Goal: Transaction & Acquisition: Download file/media

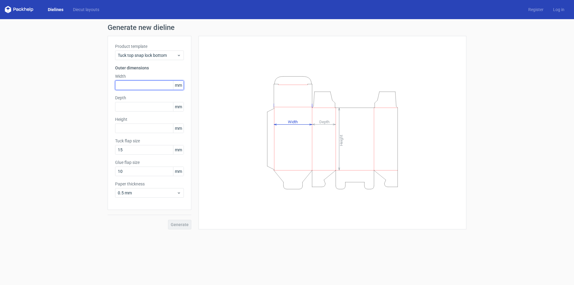
click at [143, 85] on input "text" at bounding box center [149, 85] width 69 height 10
type input "40"
click at [138, 109] on input "text" at bounding box center [149, 107] width 69 height 10
type input "40"
click at [132, 128] on input "text" at bounding box center [149, 129] width 69 height 10
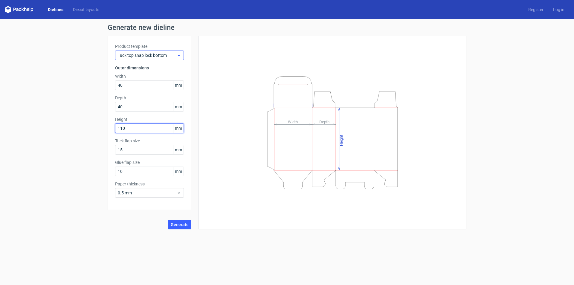
type input "110"
click at [152, 56] on span "Tuck top snap lock bottom" at bounding box center [147, 55] width 59 height 6
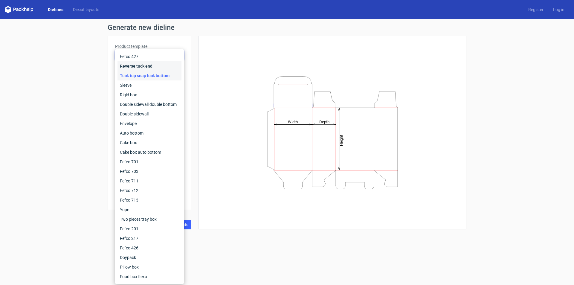
click at [144, 66] on div "Reverse tuck end" at bounding box center [150, 66] width 64 height 10
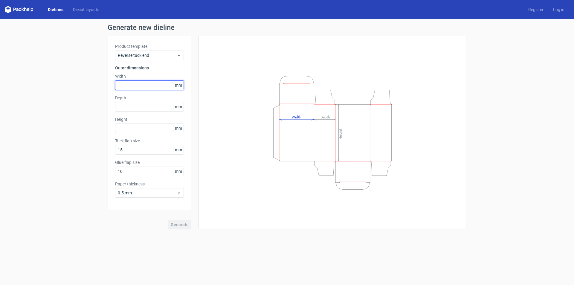
click at [133, 87] on input "text" at bounding box center [149, 85] width 69 height 10
type input "40"
click at [133, 104] on input "text" at bounding box center [149, 107] width 69 height 10
type input "5"
type input "40"
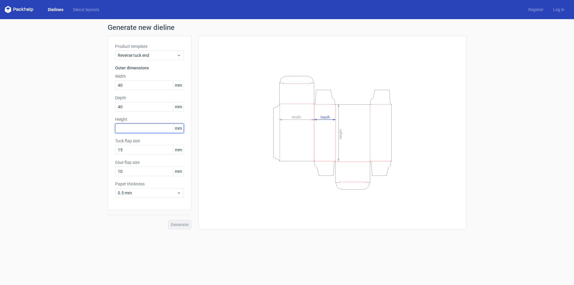
click at [135, 127] on input "text" at bounding box center [149, 129] width 69 height 10
type input "110"
click at [143, 173] on input "10" at bounding box center [149, 172] width 69 height 10
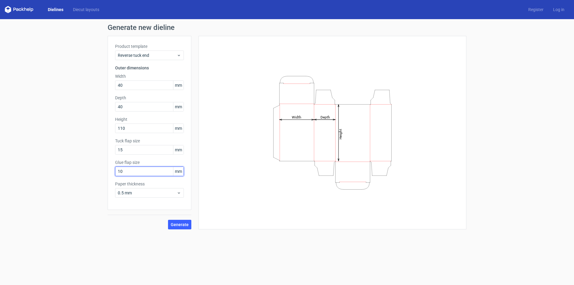
drag, startPoint x: 143, startPoint y: 173, endPoint x: 61, endPoint y: 176, distance: 82.3
click at [61, 176] on div "Generate new dieline Product template Reverse tuck end Outer dimensions Width 4…" at bounding box center [287, 126] width 574 height 215
type input "17"
drag, startPoint x: 130, startPoint y: 150, endPoint x: 77, endPoint y: 148, distance: 52.7
click at [77, 148] on div "Generate new dieline Product template Reverse tuck end Outer dimensions Width 4…" at bounding box center [287, 126] width 574 height 215
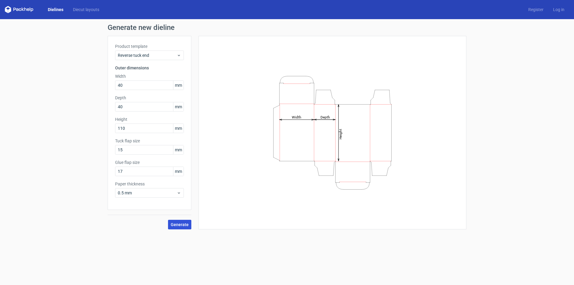
click at [177, 224] on span "Generate" at bounding box center [180, 225] width 18 height 4
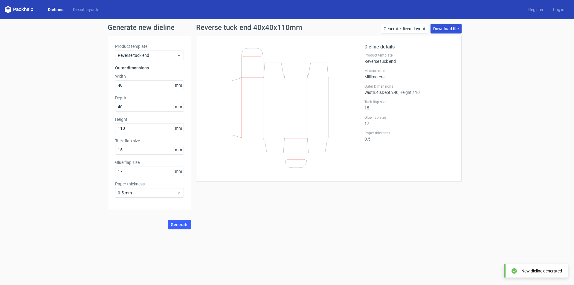
click at [445, 28] on link "Download file" at bounding box center [446, 29] width 31 height 10
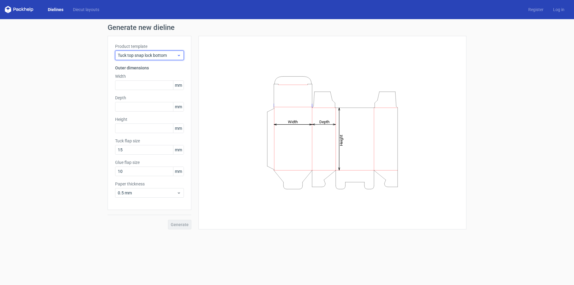
click at [160, 57] on span "Tuck top snap lock bottom" at bounding box center [147, 55] width 59 height 6
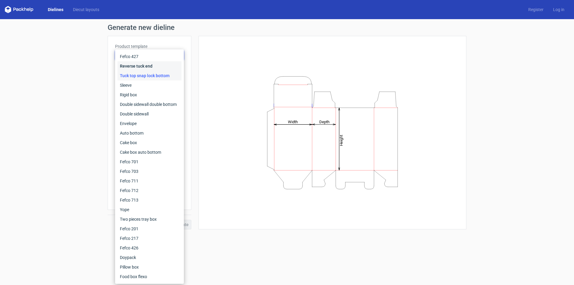
click at [147, 66] on div "Reverse tuck end" at bounding box center [150, 66] width 64 height 10
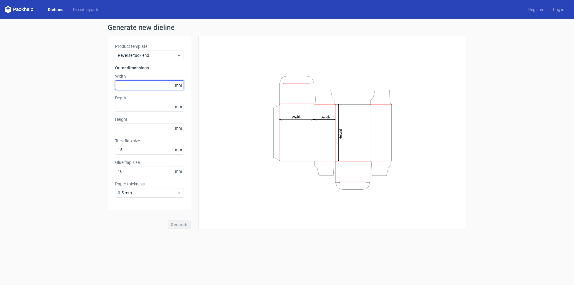
click at [133, 85] on input "text" at bounding box center [149, 85] width 69 height 10
type input "40"
click at [137, 106] on input "text" at bounding box center [149, 107] width 69 height 10
type input "40"
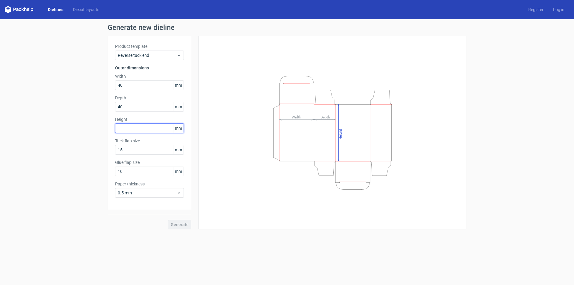
click at [137, 131] on input "text" at bounding box center [149, 129] width 69 height 10
type input "110"
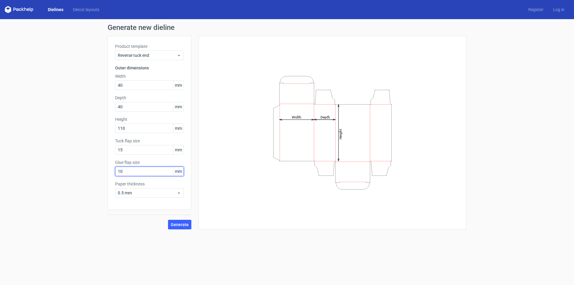
click at [72, 173] on div "Generate new dieline Product template Reverse tuck end Outer dimensions Width 4…" at bounding box center [287, 126] width 574 height 215
type input "18"
drag, startPoint x: 130, startPoint y: 150, endPoint x: 55, endPoint y: 152, distance: 74.2
click at [55, 152] on div "Generate new dieline Product template Reverse tuck end Outer dimensions Width 4…" at bounding box center [287, 126] width 574 height 215
type input "16"
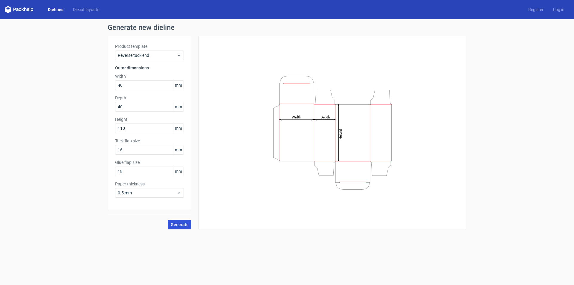
click at [173, 223] on span "Generate" at bounding box center [180, 225] width 18 height 4
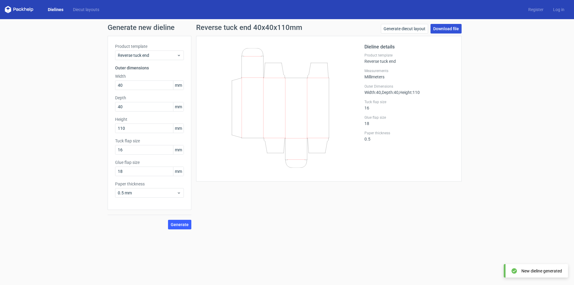
click at [454, 28] on link "Download file" at bounding box center [446, 29] width 31 height 10
